Goal: Transaction & Acquisition: Book appointment/travel/reservation

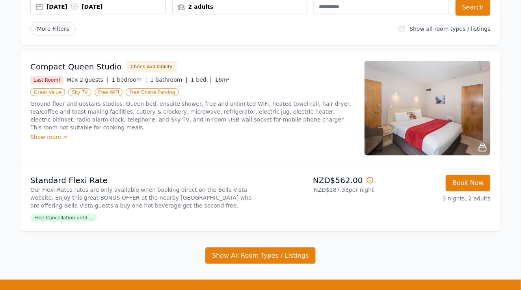
scroll to position [164, 0]
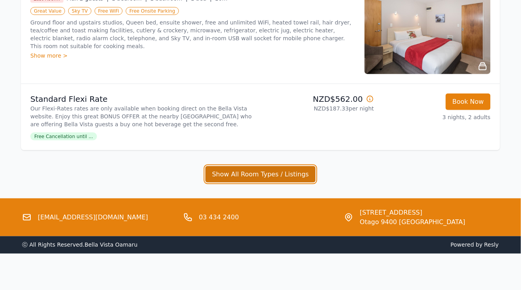
click at [255, 173] on button "Show All Room Types / Listings" at bounding box center [260, 174] width 110 height 17
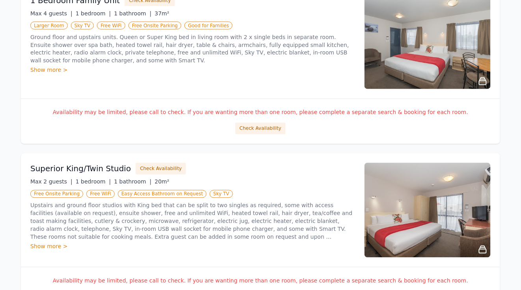
scroll to position [335, 0]
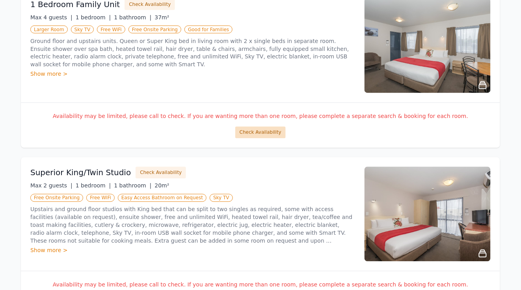
click at [254, 129] on button "Check Availability" at bounding box center [260, 133] width 50 height 12
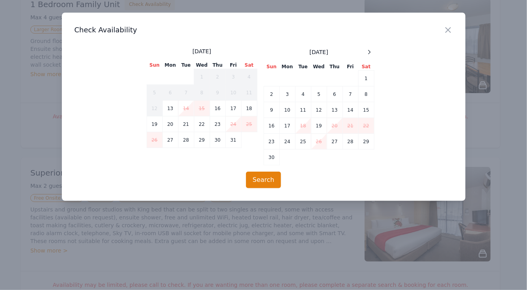
click at [454, 28] on div "Close" at bounding box center [454, 25] width 22 height 25
click at [448, 29] on icon "button" at bounding box center [448, 30] width 5 height 5
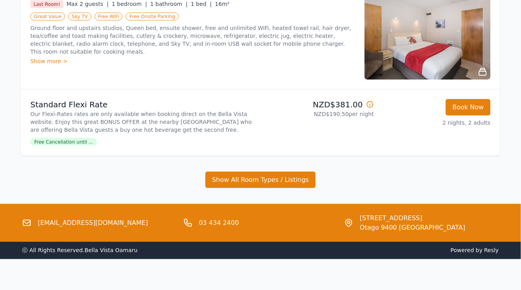
scroll to position [159, 0]
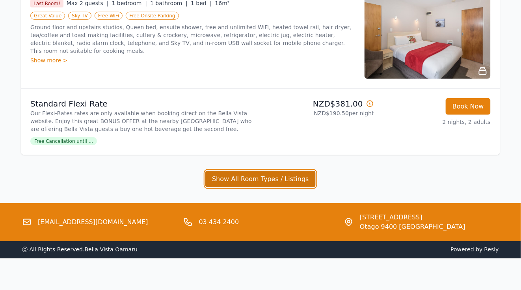
click at [243, 180] on button "Show All Room Types / Listings" at bounding box center [260, 179] width 110 height 17
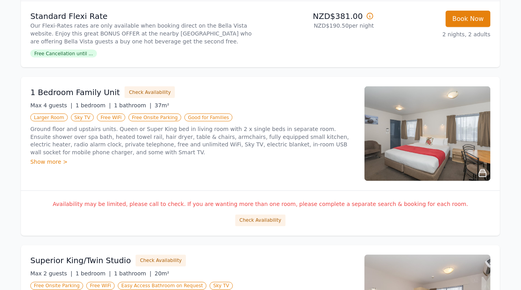
scroll to position [248, 0]
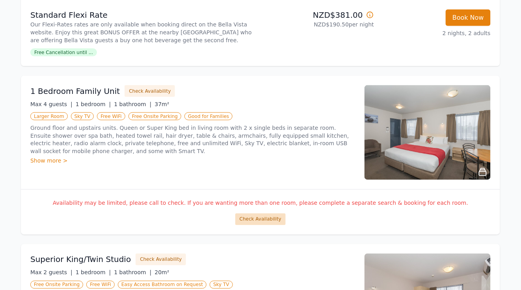
click at [255, 217] on button "Check Availability" at bounding box center [260, 219] width 50 height 12
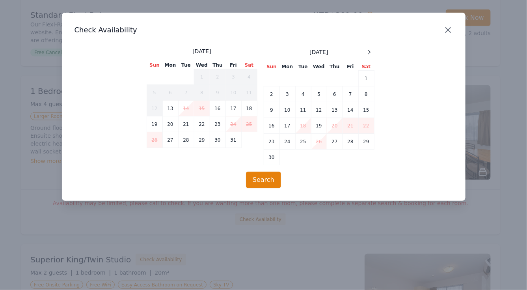
click at [449, 29] on icon "button" at bounding box center [448, 30] width 5 height 5
